Goal: Use online tool/utility: Use online tool/utility

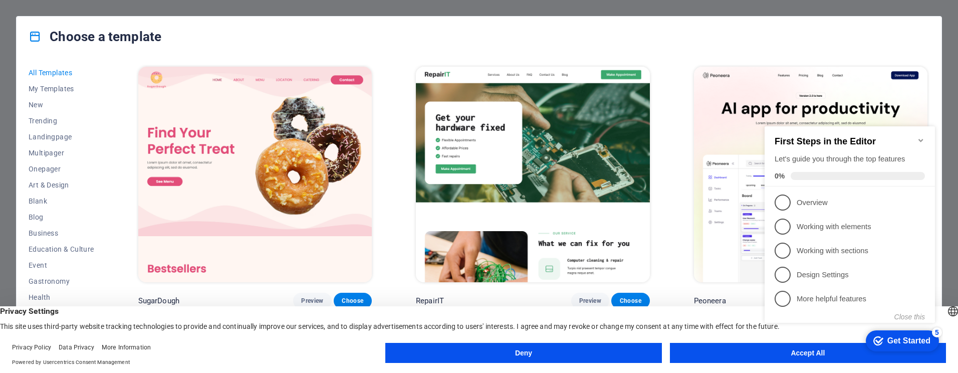
click div "checkmark Get Started 5 First Steps in the Editor Let's guide you through the t…"
click at [740, 350] on button "Accept All" at bounding box center [808, 353] width 276 height 20
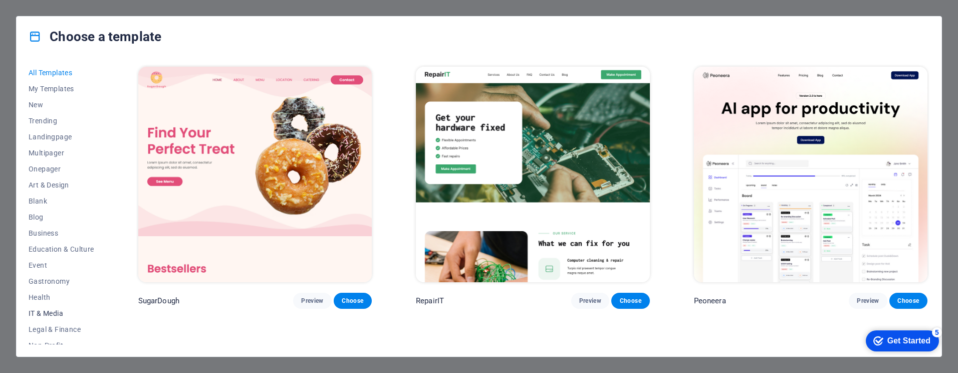
click at [51, 310] on span "IT & Media" at bounding box center [62, 313] width 66 height 8
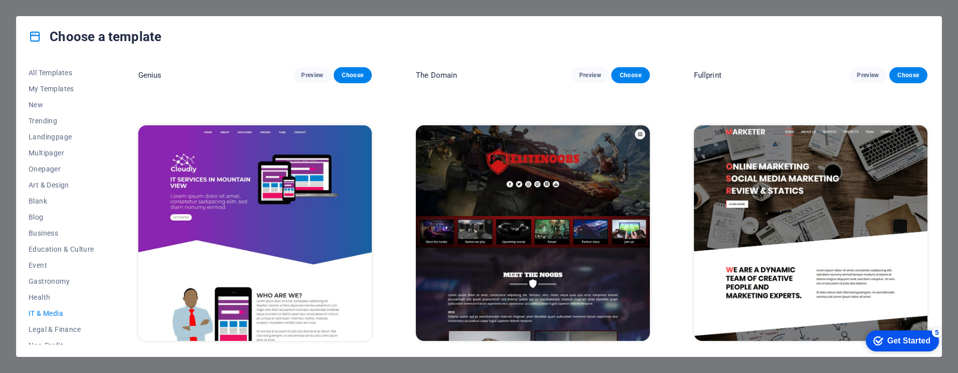
scroll to position [811, 0]
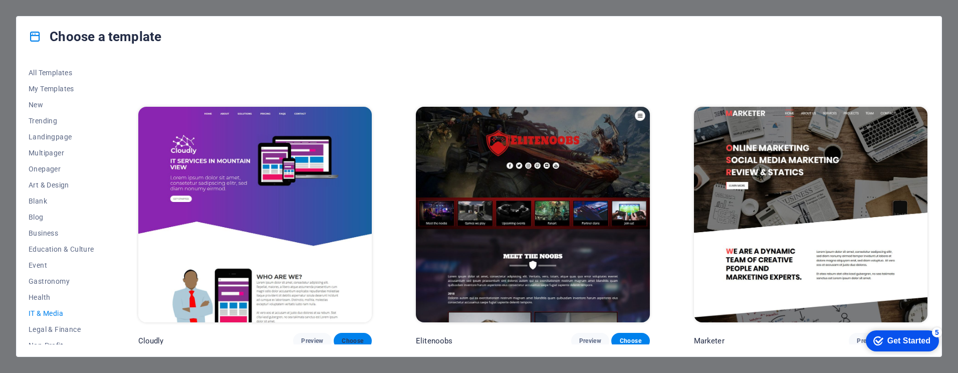
click at [356, 337] on span "Choose" at bounding box center [353, 341] width 22 height 8
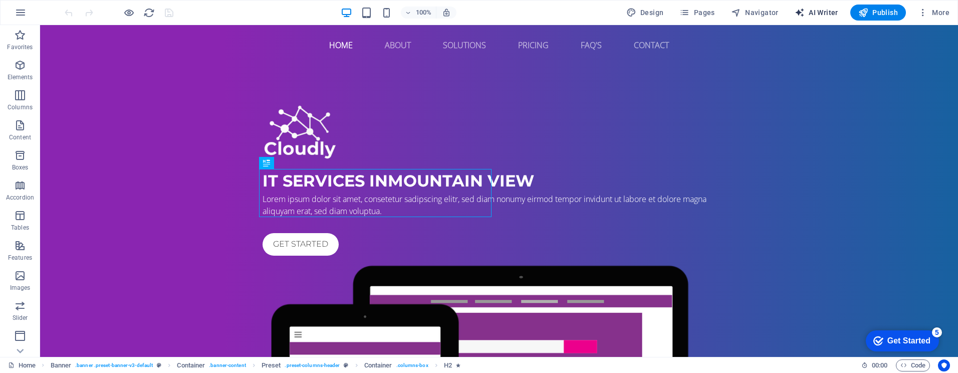
click at [812, 10] on span "AI Writer" at bounding box center [816, 13] width 44 height 10
select select "English"
